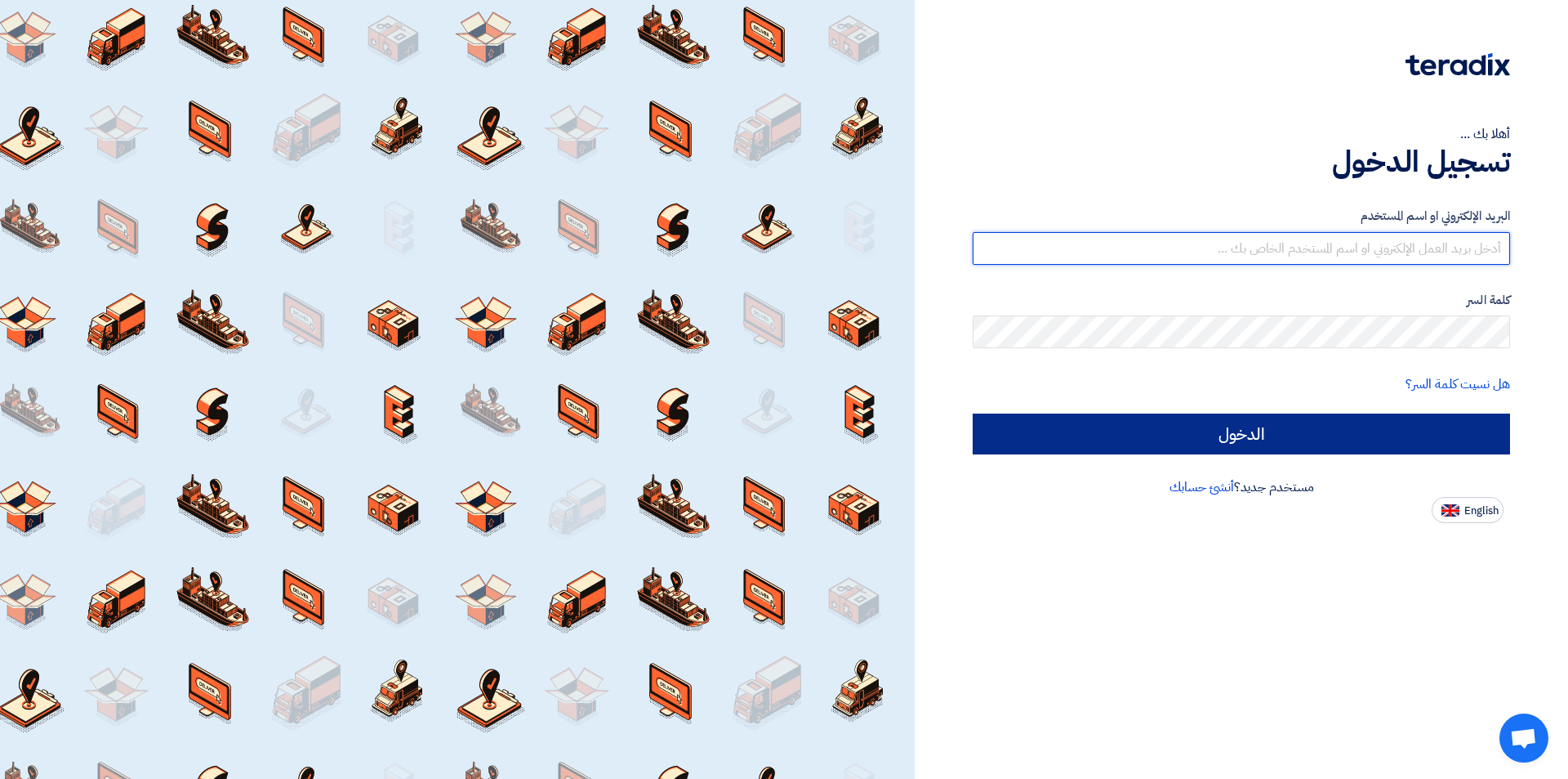
type input "[EMAIL_ADDRESS][DOMAIN_NAME]"
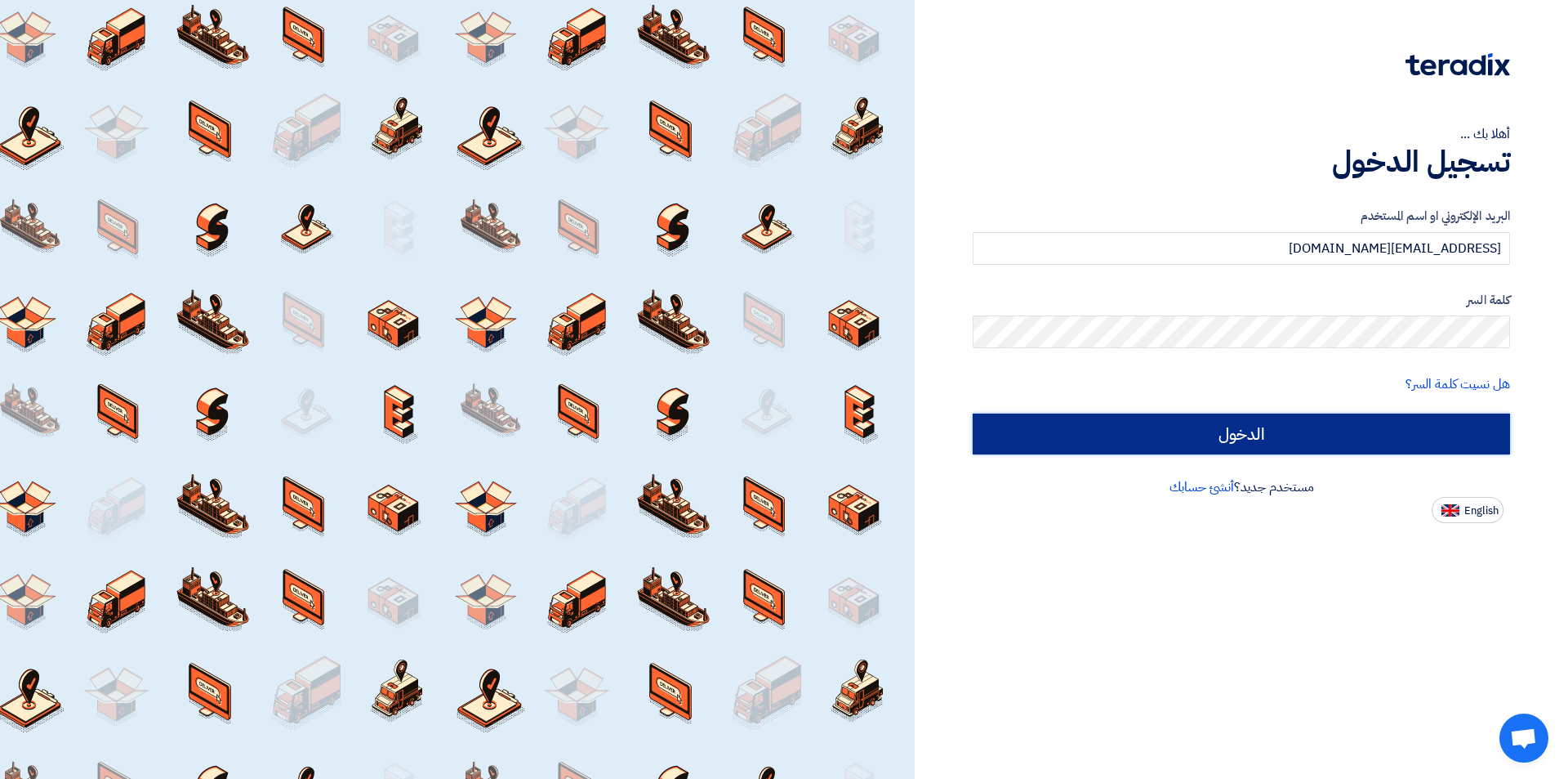
click at [1423, 418] on input "الدخول" at bounding box center [1241, 433] width 538 height 41
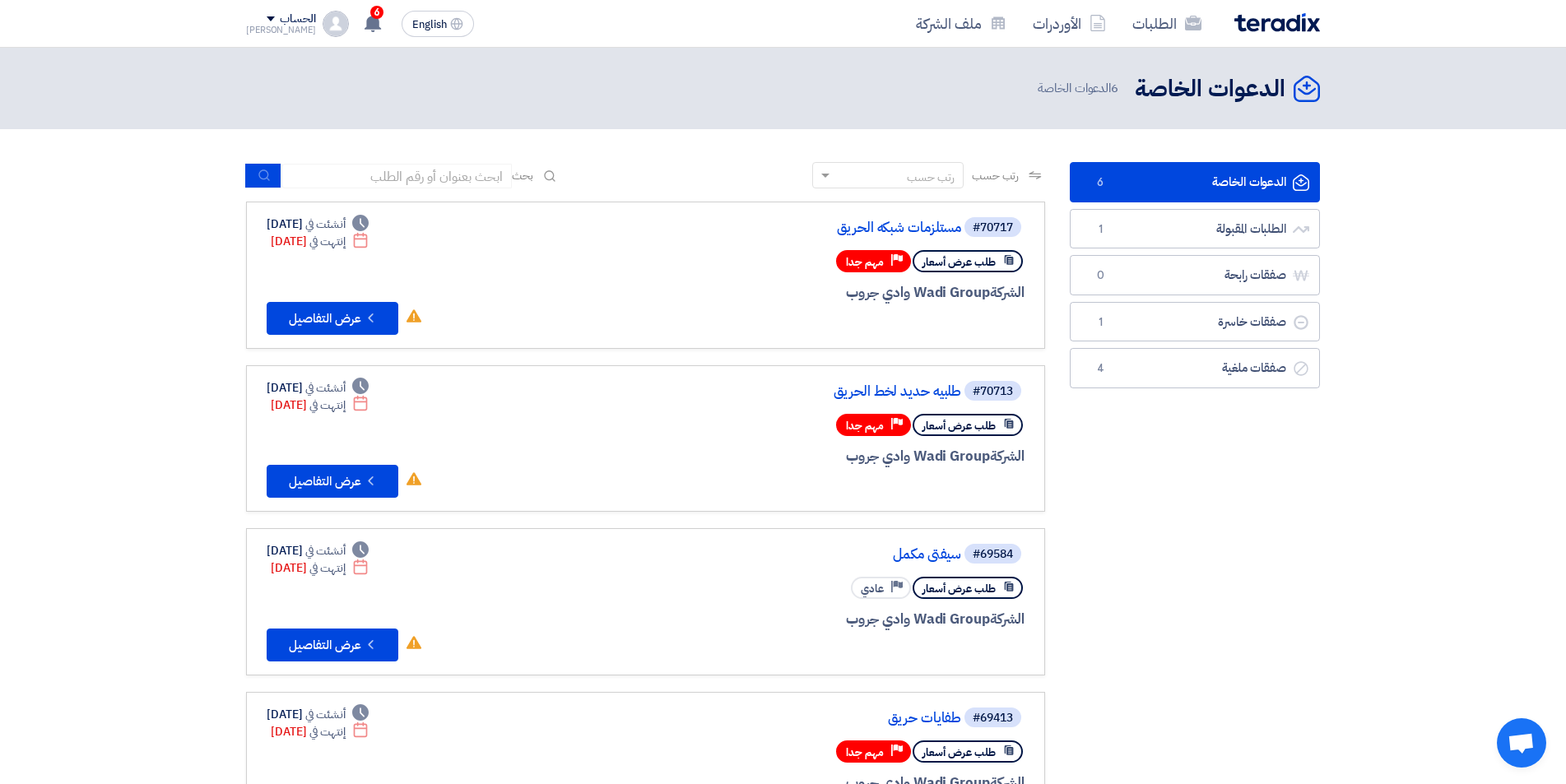
click at [1300, 17] on img at bounding box center [1276, 23] width 85 height 19
click at [1274, 20] on img at bounding box center [1276, 23] width 85 height 19
click at [251, 12] on div "الحساب" at bounding box center [281, 19] width 70 height 14
click at [448, 74] on div "الدعوات الخاصة الدعوات الخاصة 6 الدعوات الخاصة" at bounding box center [783, 88] width 1074 height 32
